Goal: Information Seeking & Learning: Find specific fact

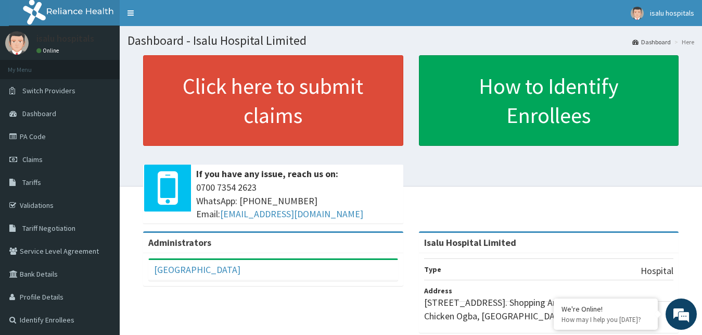
click at [44, 139] on link "PA Code" at bounding box center [60, 136] width 120 height 23
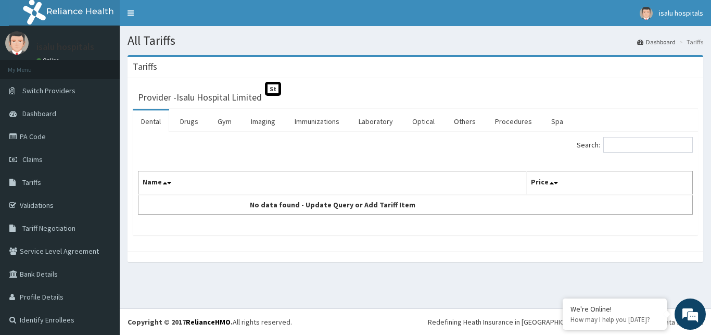
click at [502, 123] on link "Procedures" at bounding box center [514, 121] width 54 height 22
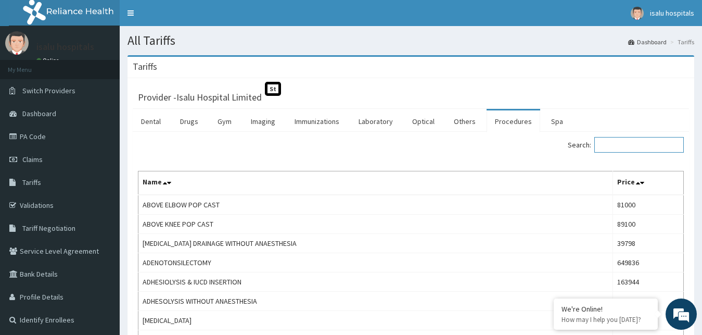
click at [620, 144] on input "Search:" at bounding box center [639, 145] width 90 height 16
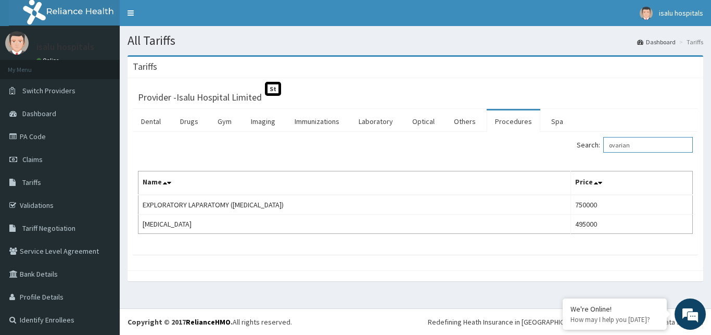
type input "ovarian"
click at [50, 139] on link "PA Code" at bounding box center [60, 136] width 120 height 23
